Goal: Information Seeking & Learning: Find specific fact

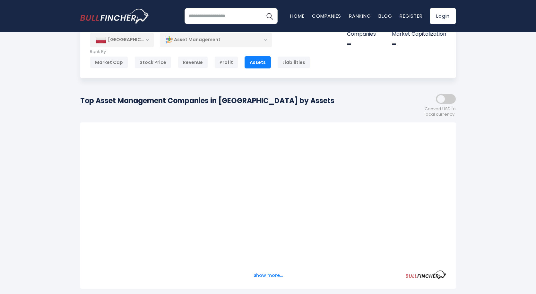
scroll to position [34, 0]
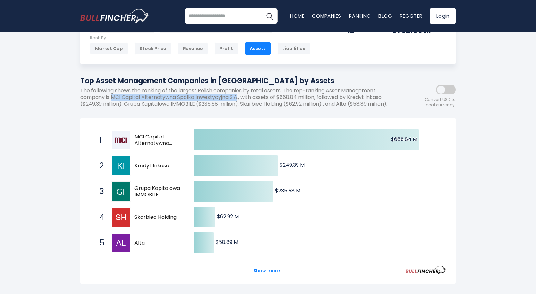
drag, startPoint x: 113, startPoint y: 97, endPoint x: 238, endPoint y: 97, distance: 125.3
click at [238, 97] on p "The following shows the ranking of the largest Polish companies by total assets…" at bounding box center [239, 97] width 318 height 20
copy p "MCI Capital Alternatywna Spólka Inwestycyjna S.A"
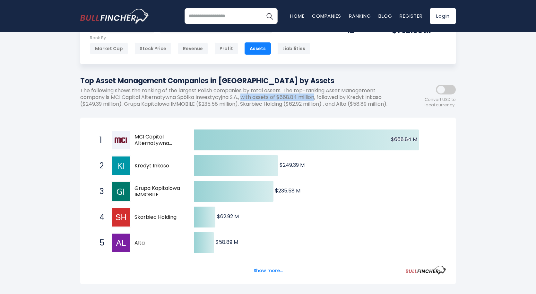
drag, startPoint x: 245, startPoint y: 97, endPoint x: 318, endPoint y: 101, distance: 72.7
click at [318, 101] on p "The following shows the ranking of the largest Polish companies by total assets…" at bounding box center [239, 97] width 318 height 20
copy p "with assets of $668.84 million"
drag, startPoint x: 386, startPoint y: 97, endPoint x: 352, endPoint y: 96, distance: 34.1
click at [352, 96] on p "The following shows the ranking of the largest Polish companies by total assets…" at bounding box center [239, 97] width 318 height 20
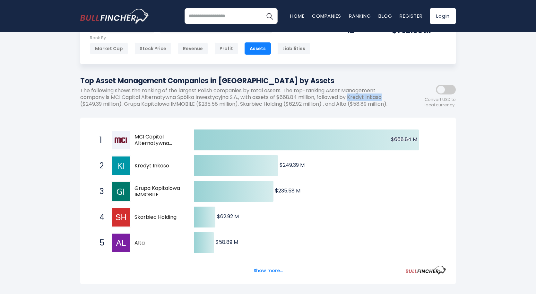
copy p "Kredyt Inkaso"
drag, startPoint x: 83, startPoint y: 104, endPoint x: 120, endPoint y: 104, distance: 36.6
click at [120, 104] on p "The following shows the ranking of the largest Polish companies by total assets…" at bounding box center [239, 97] width 318 height 20
copy p "$249.39 million"
drag, startPoint x: 159, startPoint y: 200, endPoint x: 141, endPoint y: 194, distance: 18.8
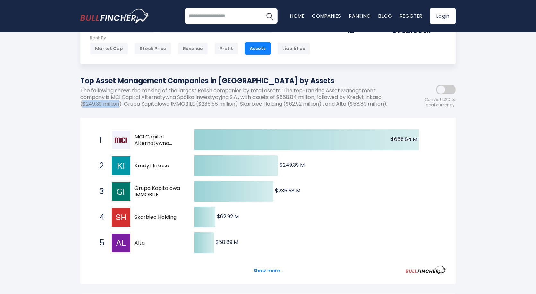
click at [141, 194] on span "Grupa Kapitalowa IMMOBILE" at bounding box center [159, 191] width 49 height 13
drag, startPoint x: 127, startPoint y: 104, endPoint x: 194, endPoint y: 106, distance: 67.8
click at [196, 106] on p "The following shows the ranking of the largest Polish companies by total assets…" at bounding box center [239, 97] width 318 height 20
copy p "Grupa Kapitalowa IMMOBILE"
drag, startPoint x: 239, startPoint y: 103, endPoint x: 202, endPoint y: 103, distance: 37.3
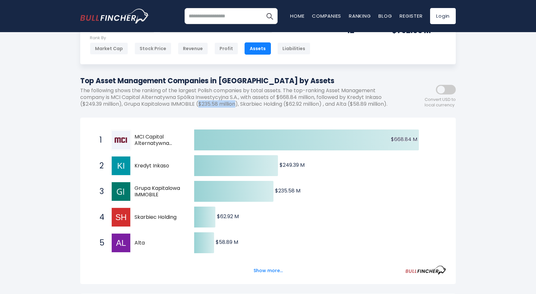
click at [202, 103] on p "The following shows the ranking of the largest Polish companies by total assets…" at bounding box center [239, 97] width 318 height 20
copy p "$235.58 million"
drag, startPoint x: 145, startPoint y: 250, endPoint x: 132, endPoint y: 251, distance: 13.2
click at [132, 251] on div "5 Alta AAT.[GEOGRAPHIC_DATA]" at bounding box center [139, 243] width 87 height 21
